Goal: Find specific page/section: Find specific page/section

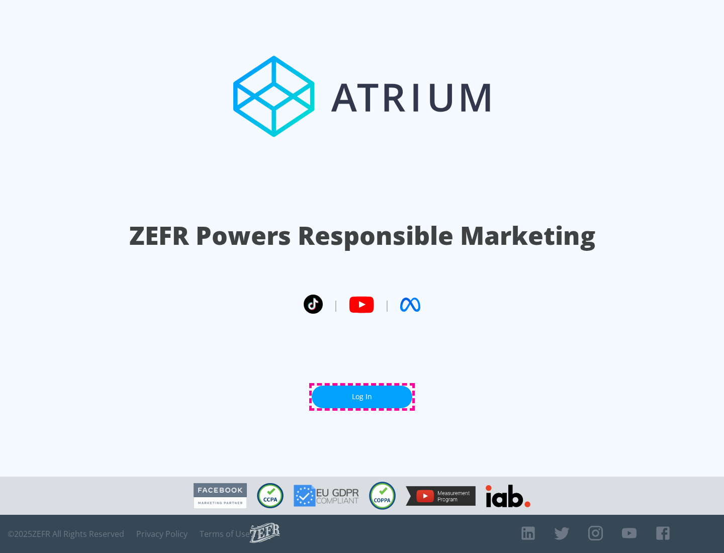
click at [362, 397] on link "Log In" at bounding box center [362, 396] width 101 height 23
